Goal: Task Accomplishment & Management: Use online tool/utility

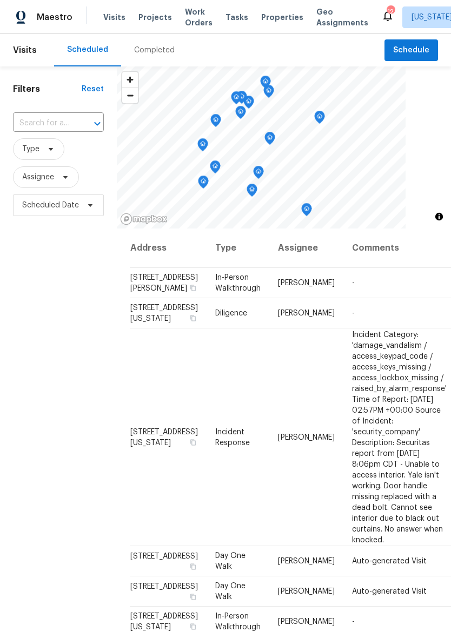
click at [276, 22] on span "Properties" at bounding box center [282, 17] width 42 height 11
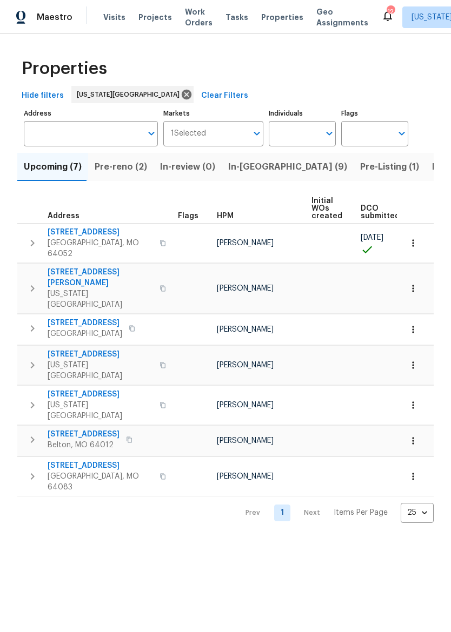
click at [248, 165] on span "In-[GEOGRAPHIC_DATA] (9)" at bounding box center [287, 166] width 119 height 15
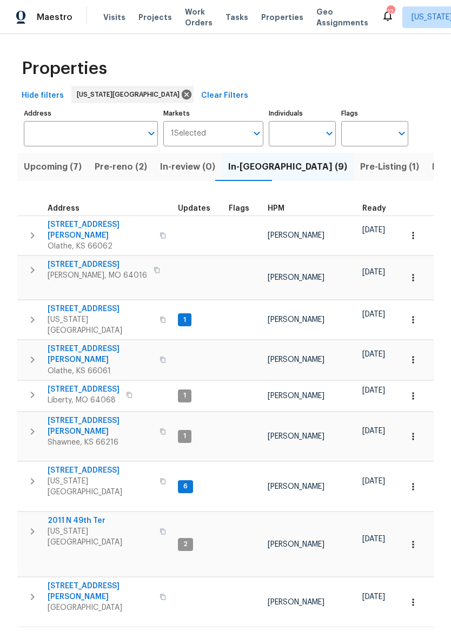
click at [65, 465] on span "[STREET_ADDRESS]" at bounding box center [100, 470] width 105 height 11
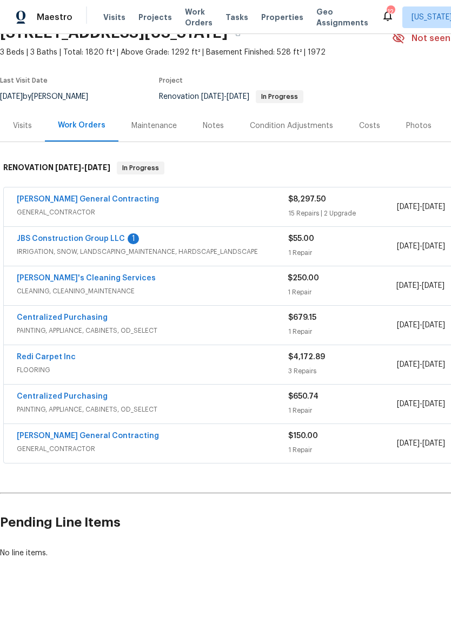
scroll to position [53, 0]
click at [52, 242] on link "JBS Construction Group LLC" at bounding box center [71, 240] width 108 height 8
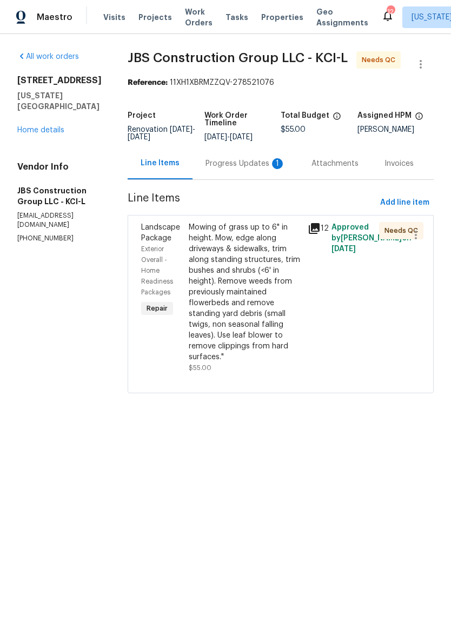
click at [263, 169] on div "Progress Updates 1" at bounding box center [245, 163] width 80 height 11
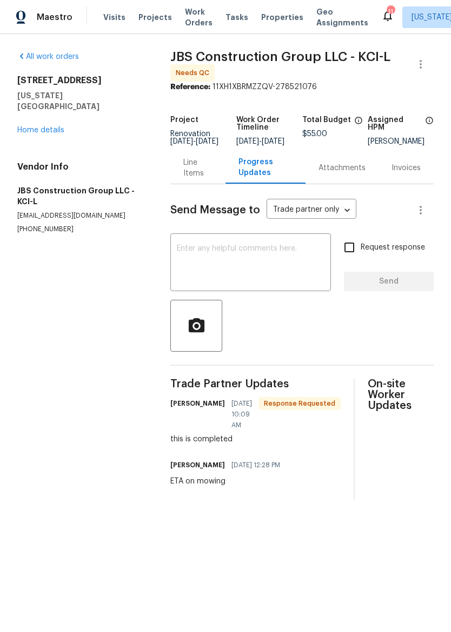
click at [26, 126] on link "Home details" at bounding box center [40, 130] width 47 height 8
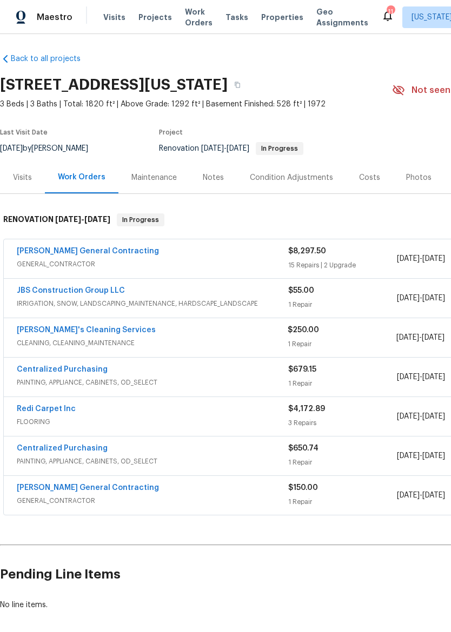
scroll to position [2, 0]
click at [243, 302] on span "IRRIGATION, SNOW, LANDSCAPING_MAINTENANCE, HARDSCAPE_LANDSCAPE" at bounding box center [152, 303] width 271 height 11
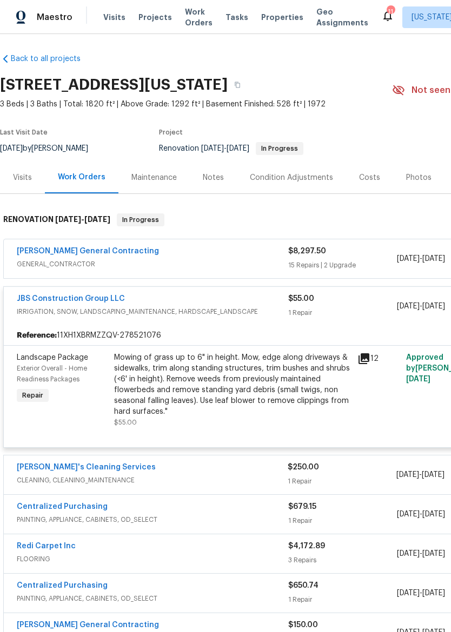
click at [234, 375] on div "Mowing of grass up to 6" in height. Mow, edge along driveways & sidewalks, trim…" at bounding box center [232, 384] width 237 height 65
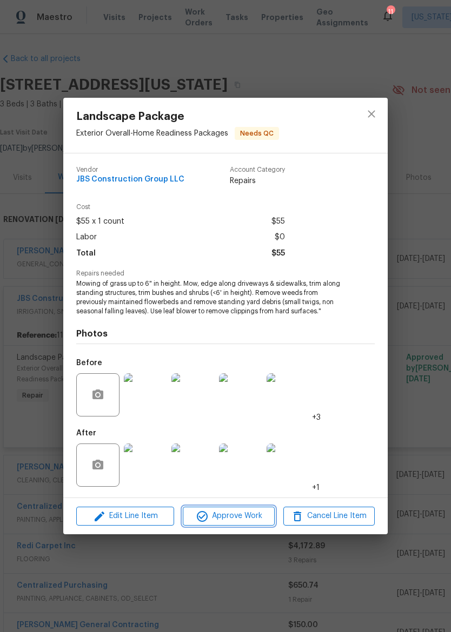
click at [250, 511] on span "Approve Work" at bounding box center [228, 517] width 85 height 14
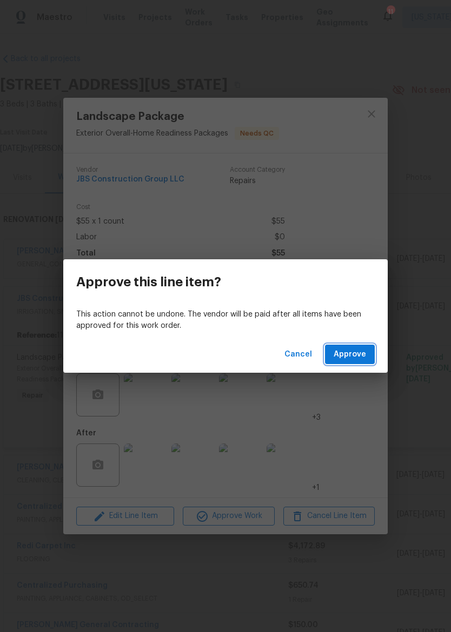
click at [365, 352] on span "Approve" at bounding box center [349, 355] width 32 height 14
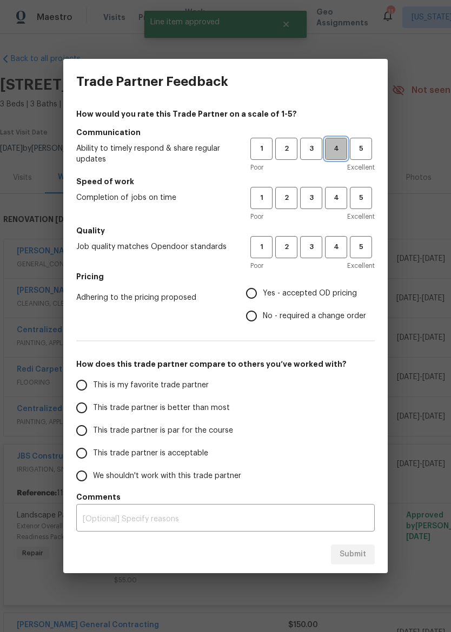
click at [332, 151] on span "4" at bounding box center [336, 149] width 20 height 12
click at [307, 200] on span "3" at bounding box center [311, 198] width 20 height 12
click at [308, 245] on span "3" at bounding box center [311, 247] width 20 height 12
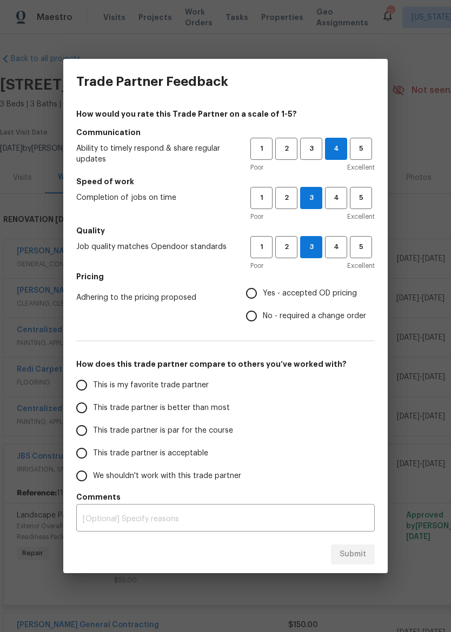
click at [296, 299] on label "Yes - accepted OD pricing" at bounding box center [303, 293] width 126 height 23
click at [263, 299] on input "Yes - accepted OD pricing" at bounding box center [251, 293] width 23 height 23
radio input "true"
click at [193, 410] on span "This trade partner is better than most" at bounding box center [161, 408] width 137 height 11
click at [93, 410] on input "This trade partner is better than most" at bounding box center [81, 408] width 23 height 23
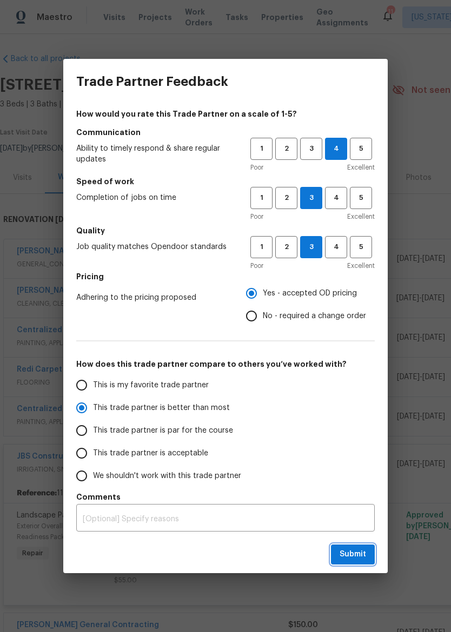
click at [367, 555] on button "Submit" at bounding box center [353, 555] width 44 height 20
radio input "true"
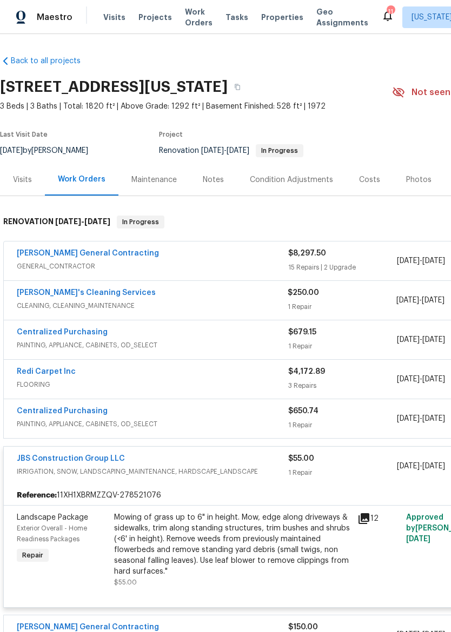
scroll to position [0, 0]
